Goal: Check status: Check status

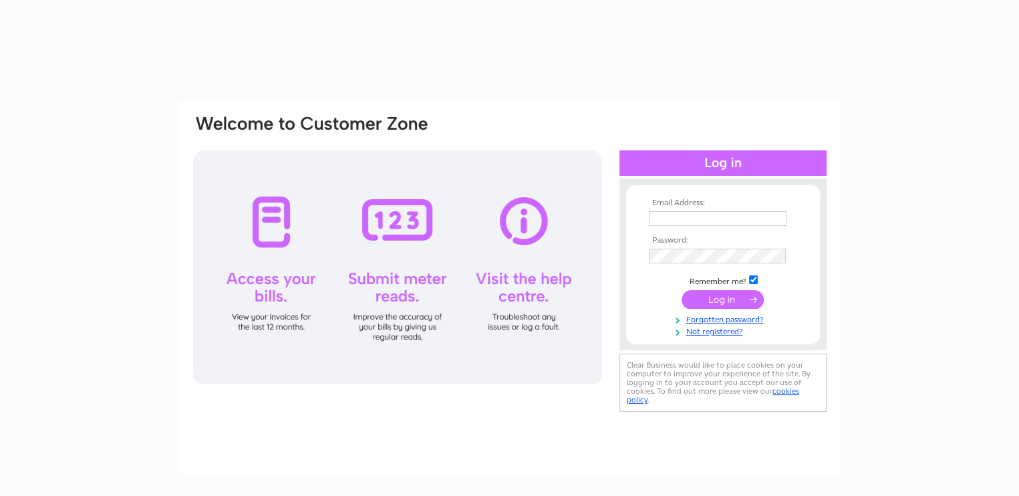
click at [700, 216] on input "text" at bounding box center [718, 218] width 138 height 15
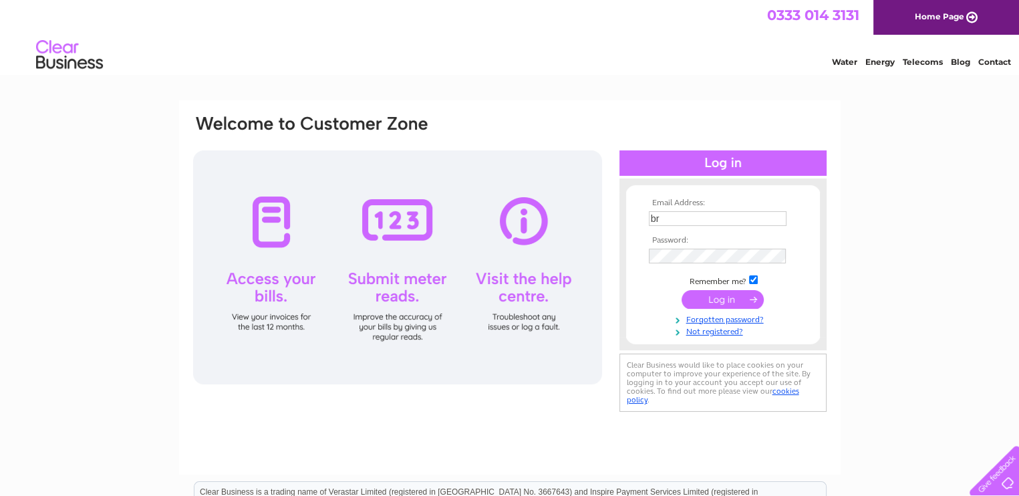
type input "broombank.dal@btinternet.com"
click at [729, 303] on input "submit" at bounding box center [722, 299] width 82 height 19
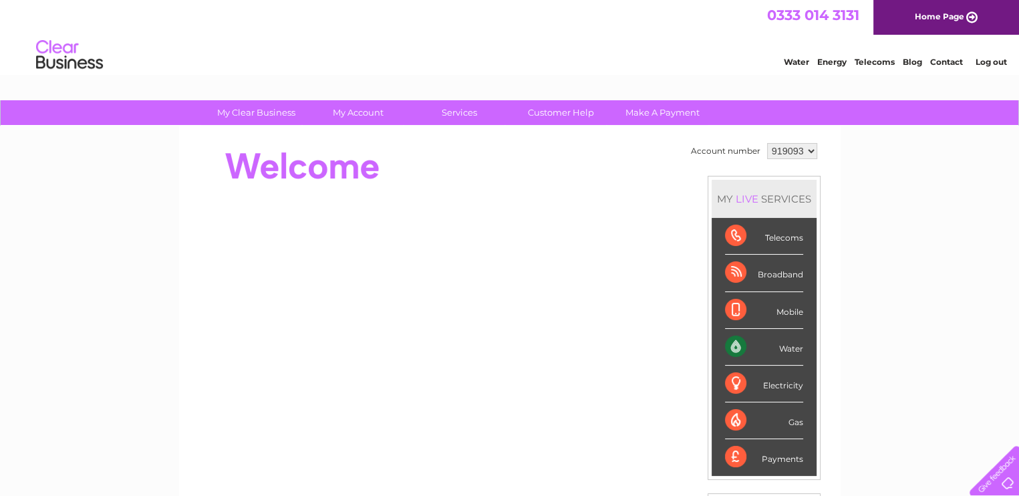
click at [735, 348] on div "Water" at bounding box center [764, 347] width 78 height 37
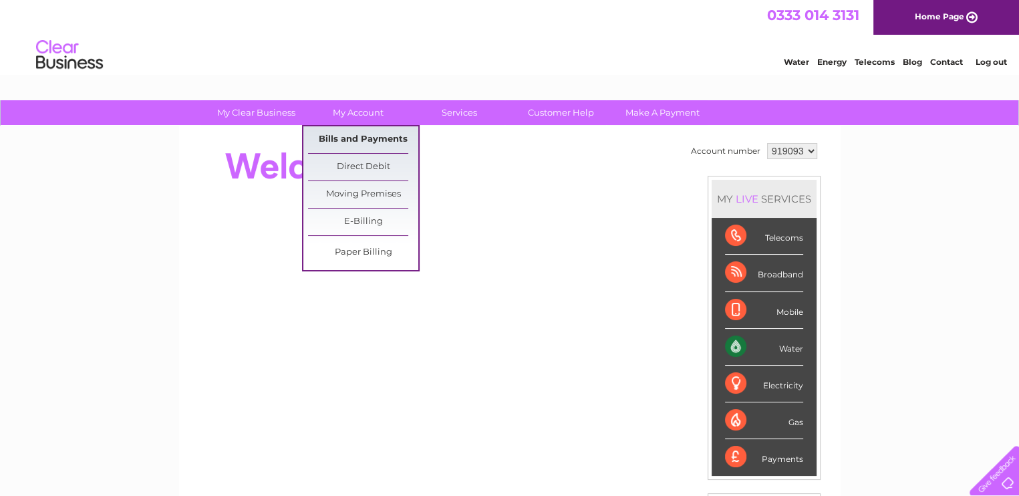
click at [363, 137] on link "Bills and Payments" at bounding box center [363, 139] width 110 height 27
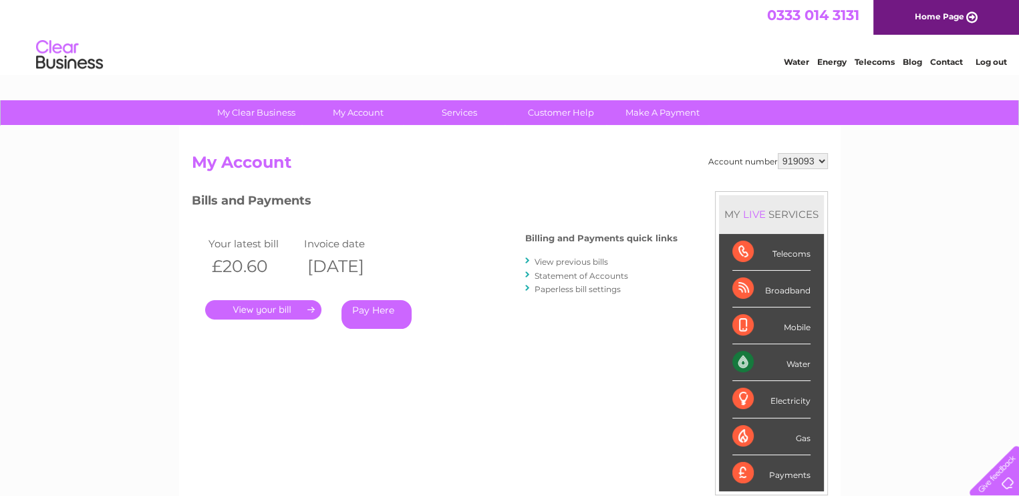
click at [612, 273] on link "Statement of Accounts" at bounding box center [581, 276] width 94 height 10
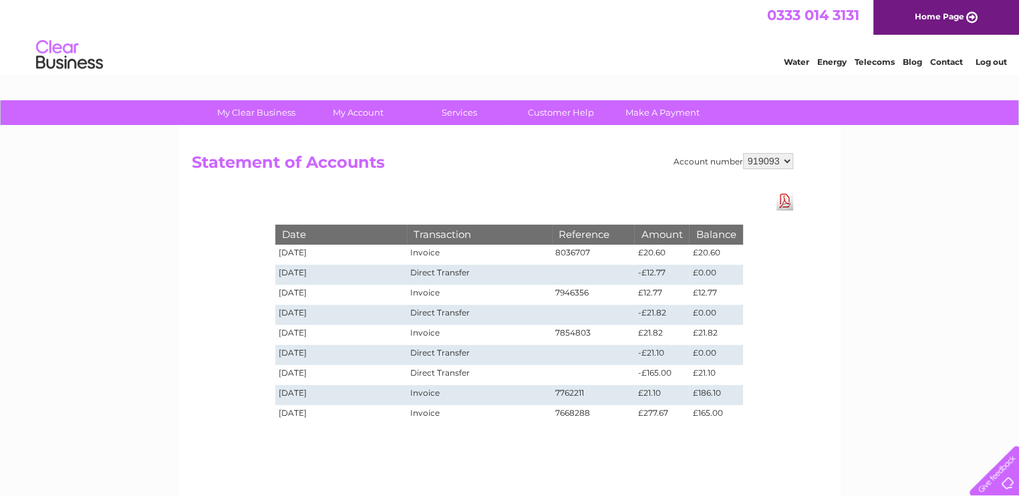
click at [989, 61] on link "Log out" at bounding box center [990, 62] width 31 height 10
